Goal: Go to known website: Access a specific website the user already knows

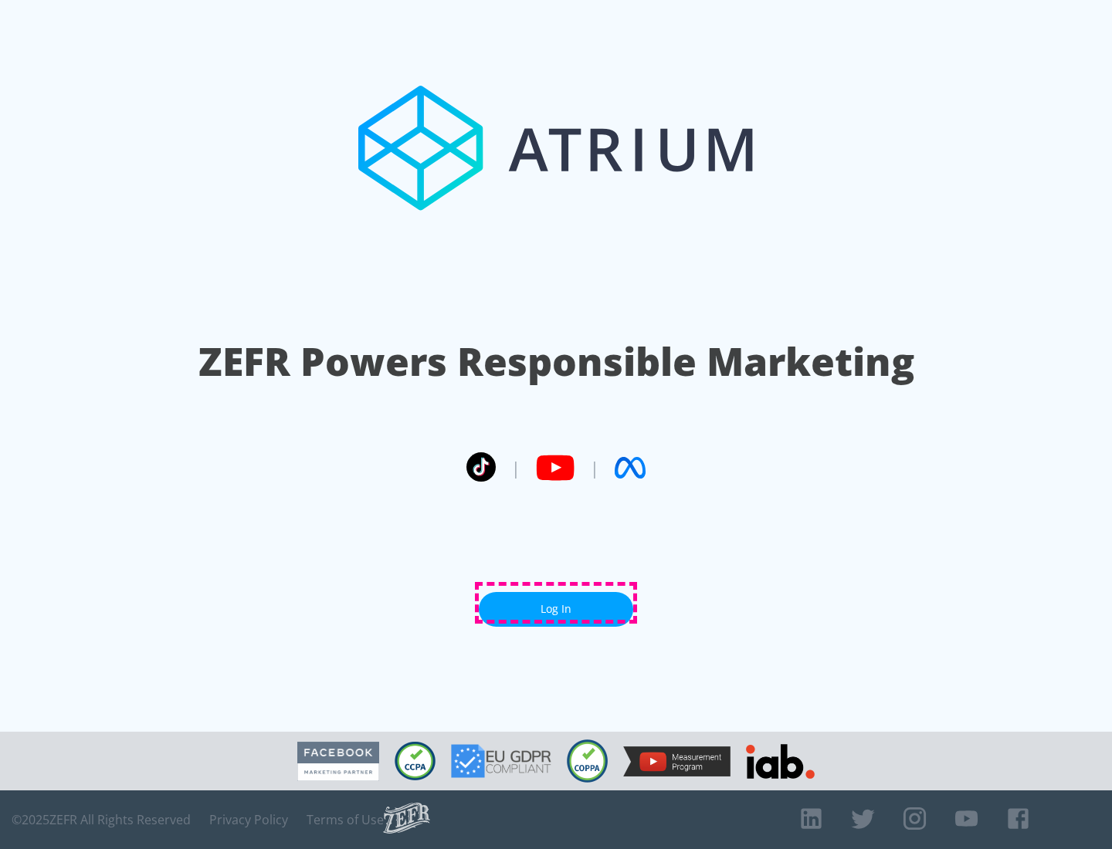
click at [556, 603] on link "Log In" at bounding box center [556, 609] width 154 height 35
